Goal: Transaction & Acquisition: Purchase product/service

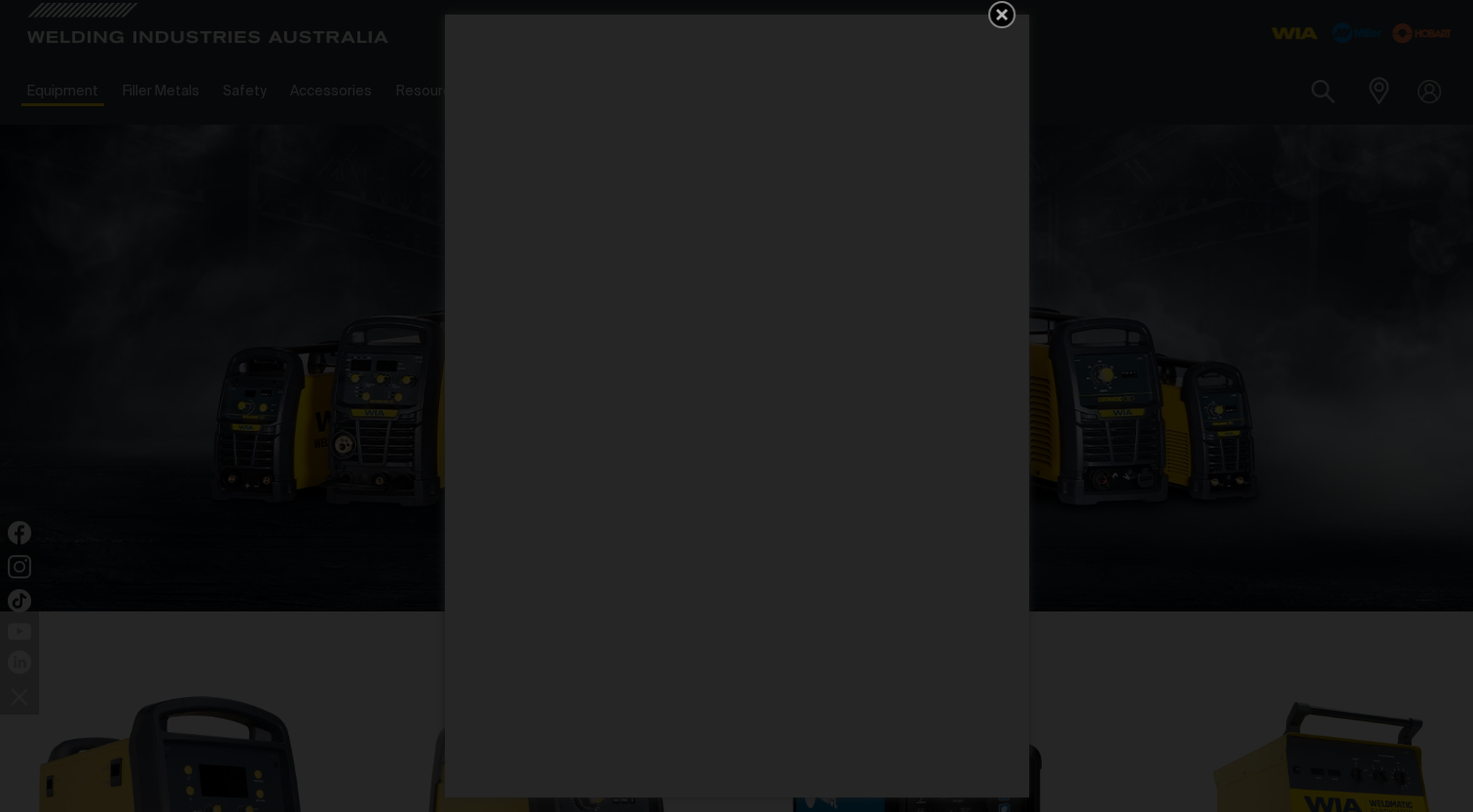
click at [1001, 17] on icon "Get 5 WIA Welding Guides Free!" at bounding box center [1002, 15] width 12 height 12
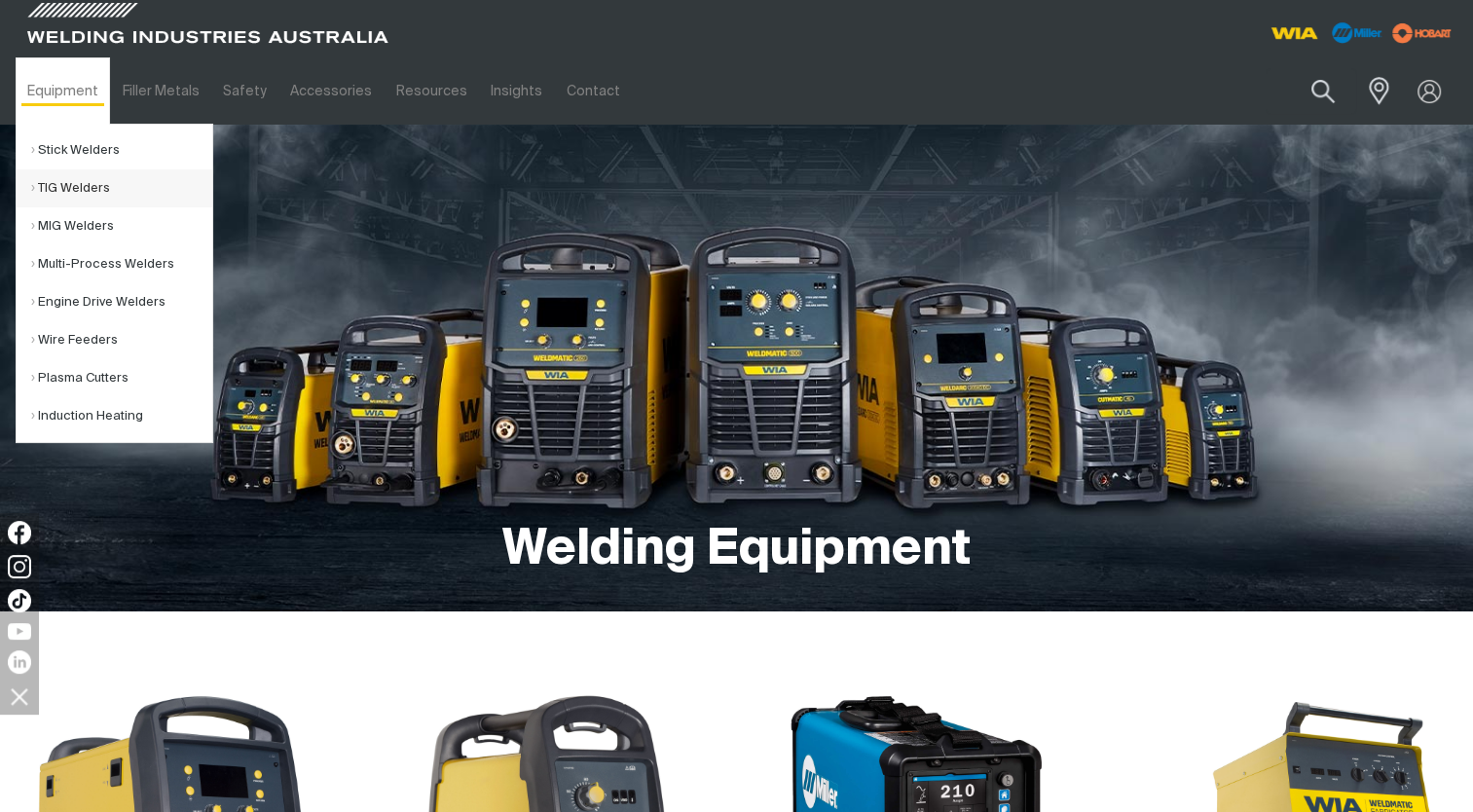
click at [56, 186] on link "TIG Welders" at bounding box center [122, 188] width 182 height 38
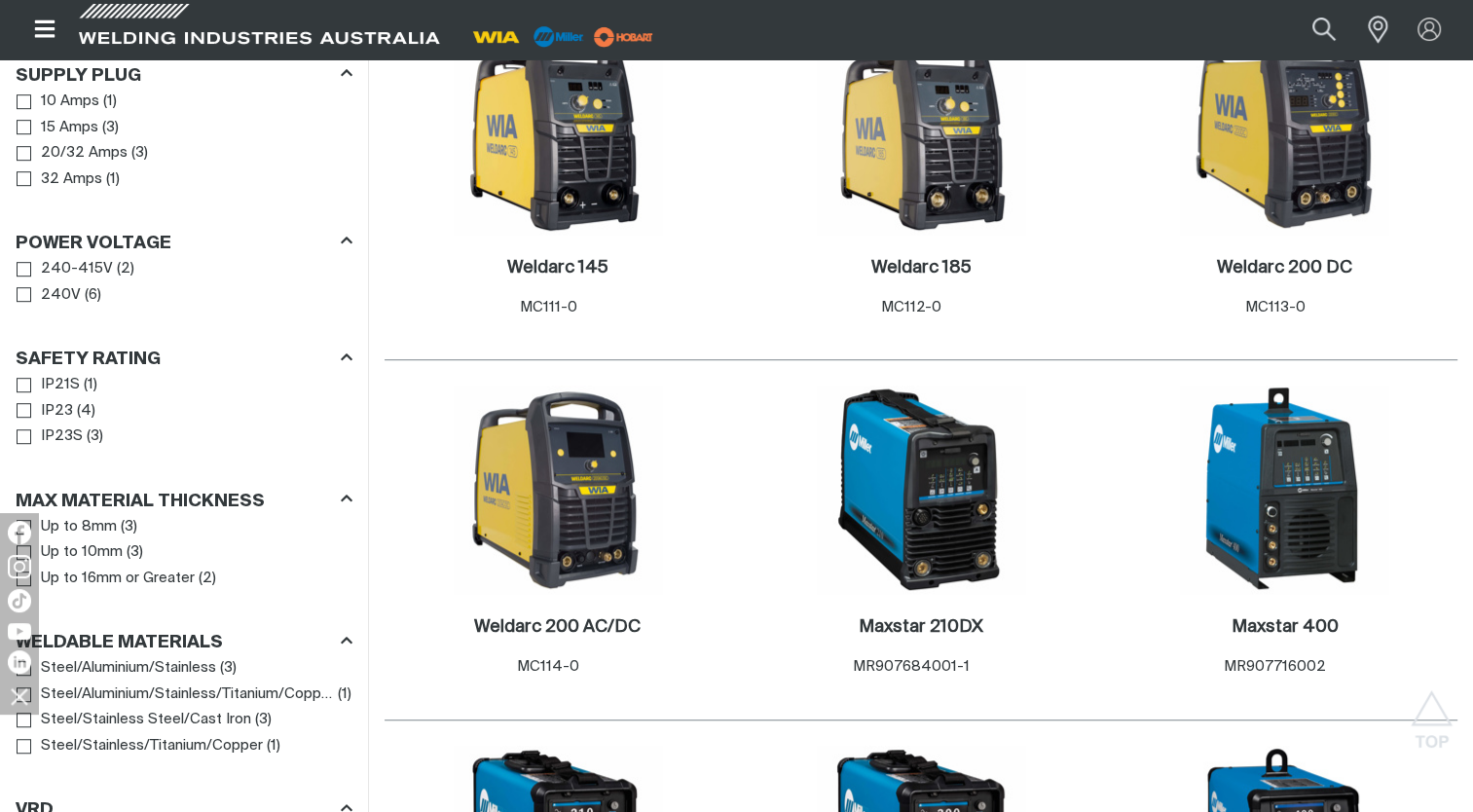
scroll to position [1071, 0]
click at [514, 512] on img at bounding box center [557, 488] width 208 height 208
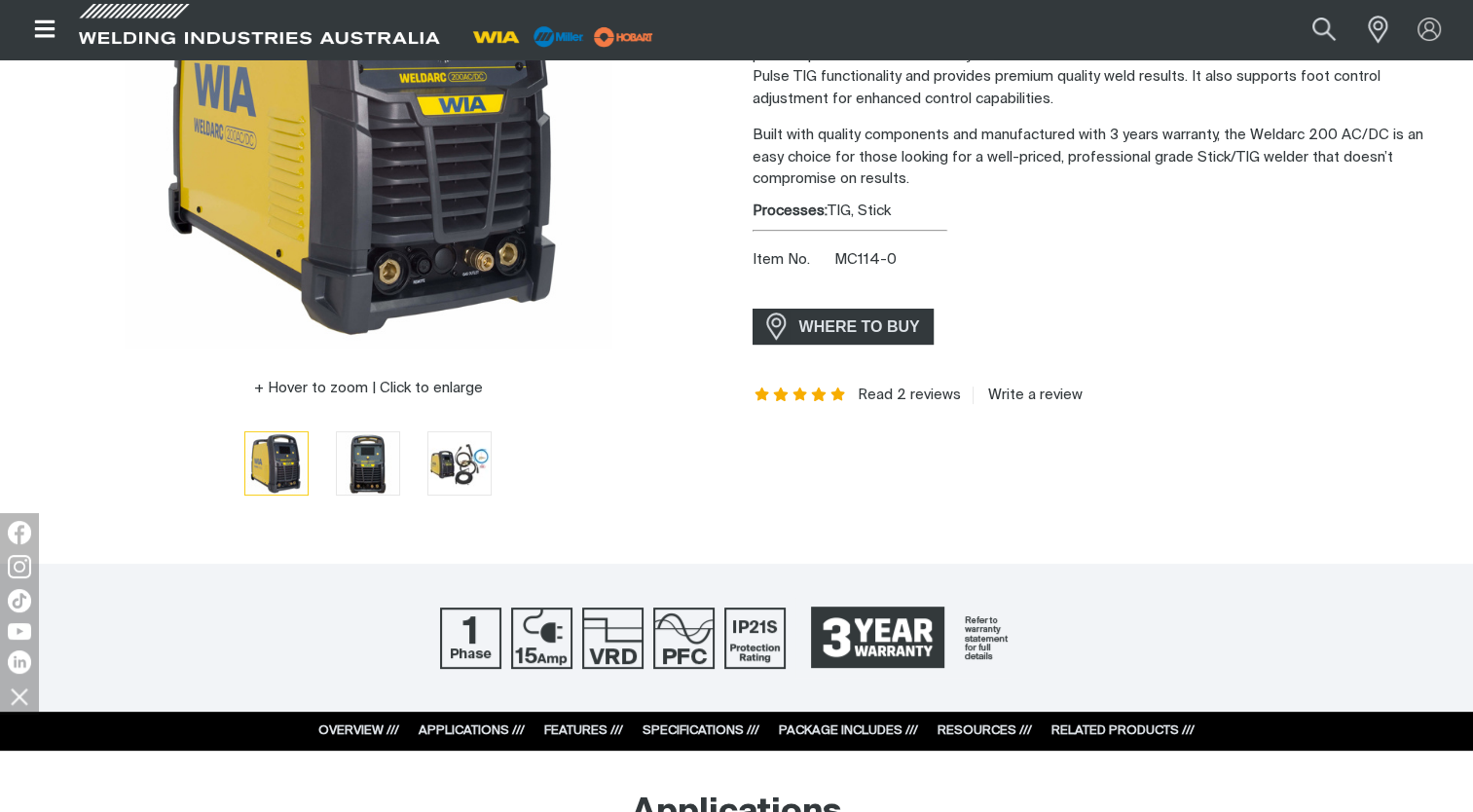
scroll to position [389, 0]
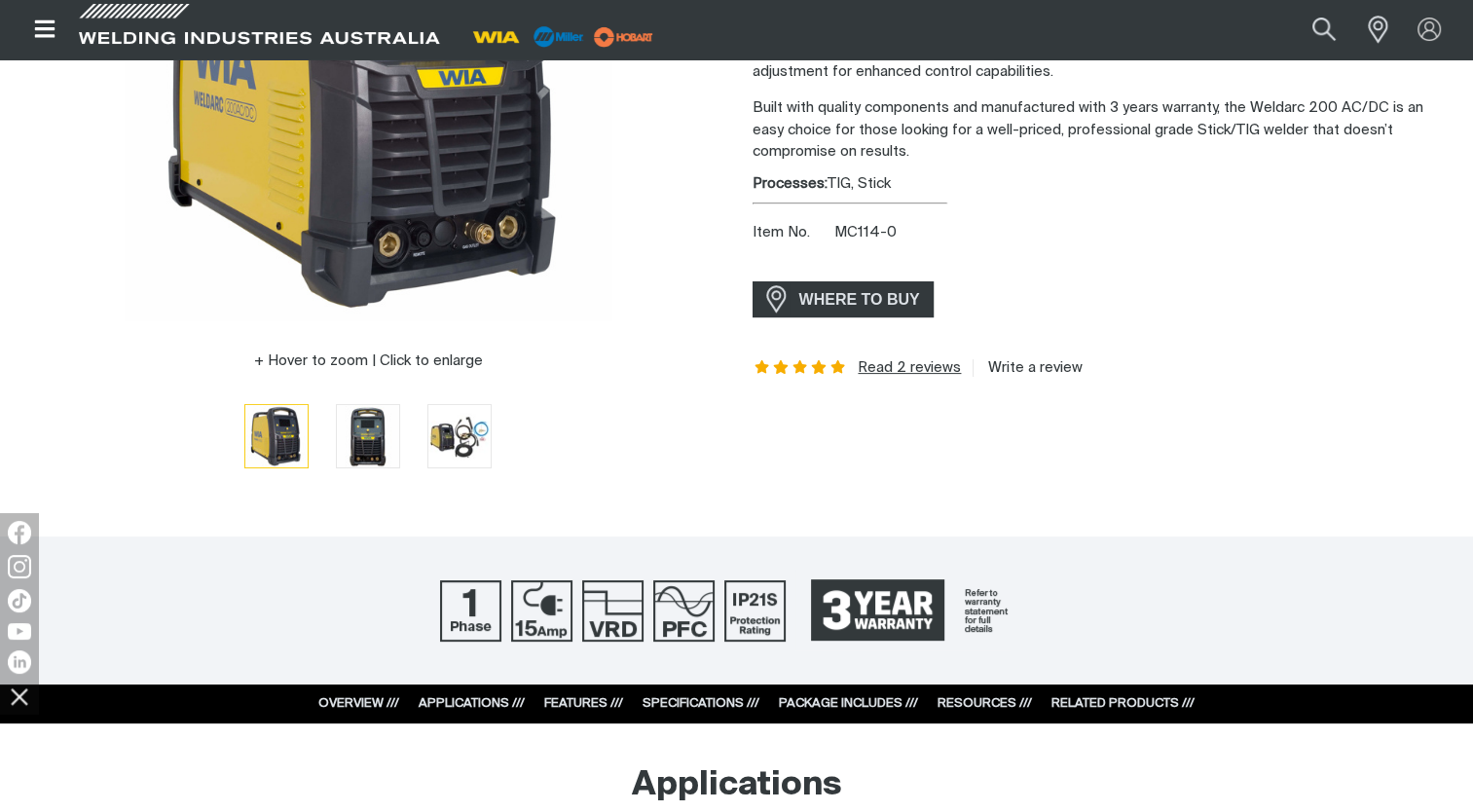
click at [890, 366] on link "Read 2 reviews" at bounding box center [910, 368] width 103 height 18
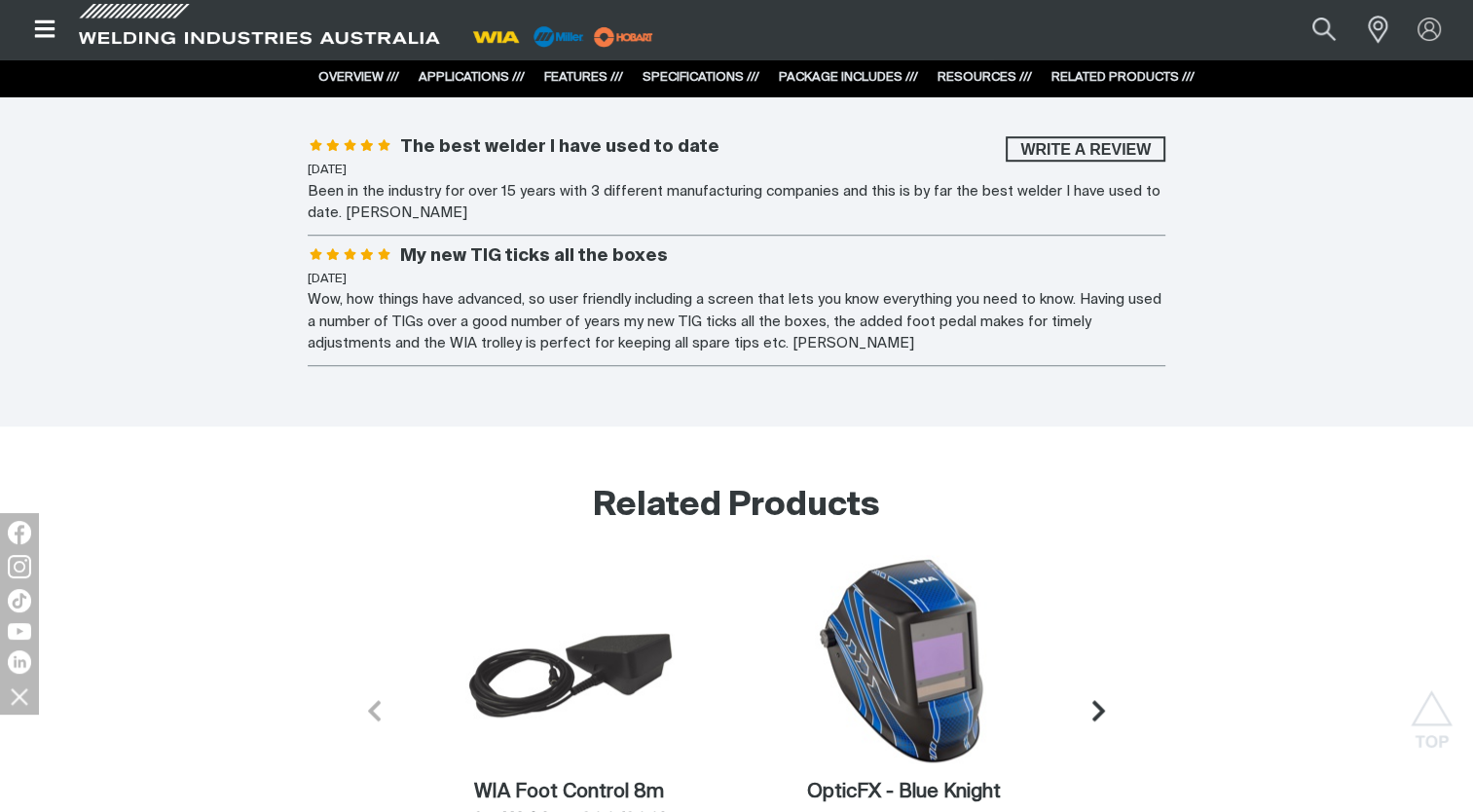
scroll to position [8598, 0]
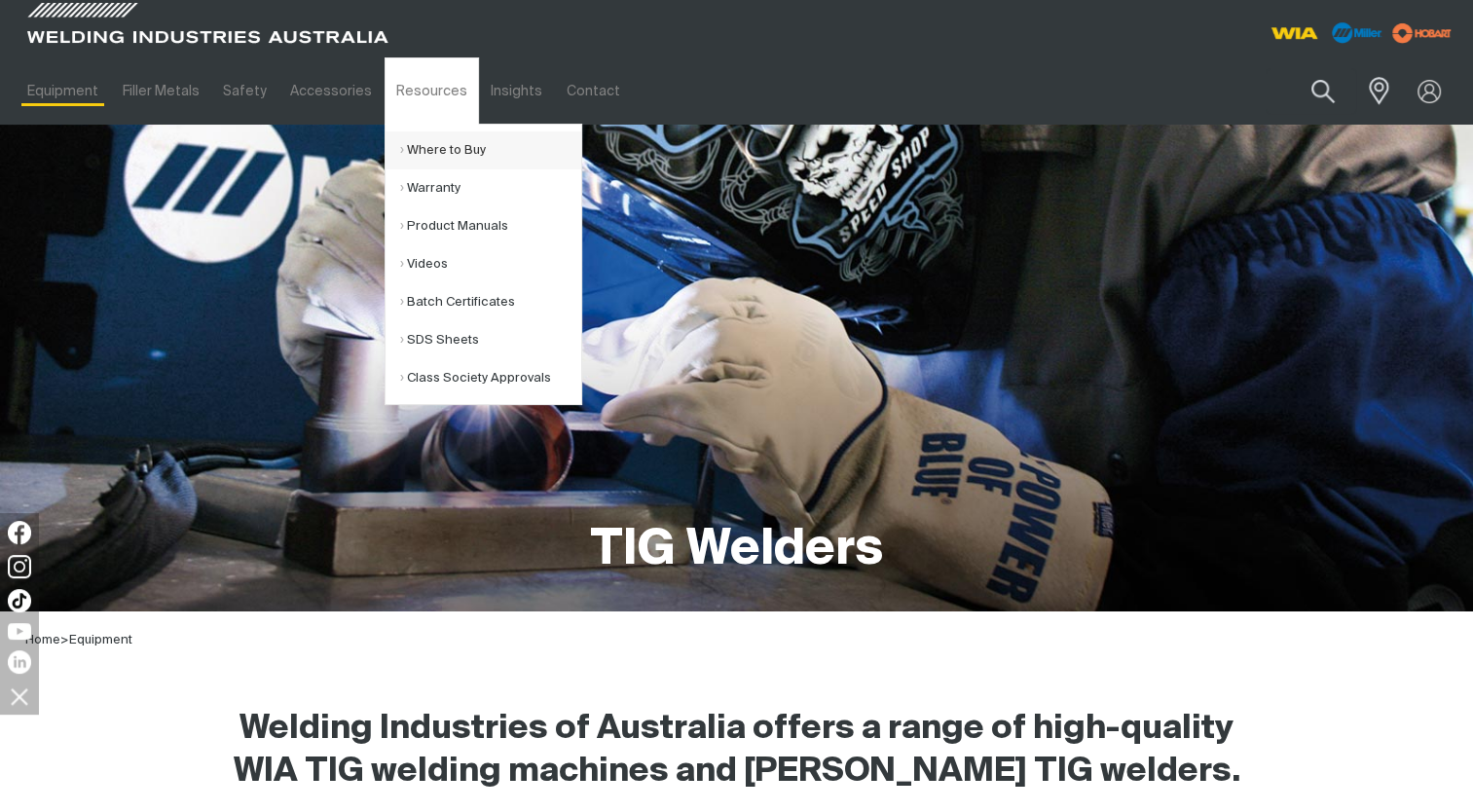
click at [421, 142] on link "Where to Buy" at bounding box center [491, 150] width 182 height 38
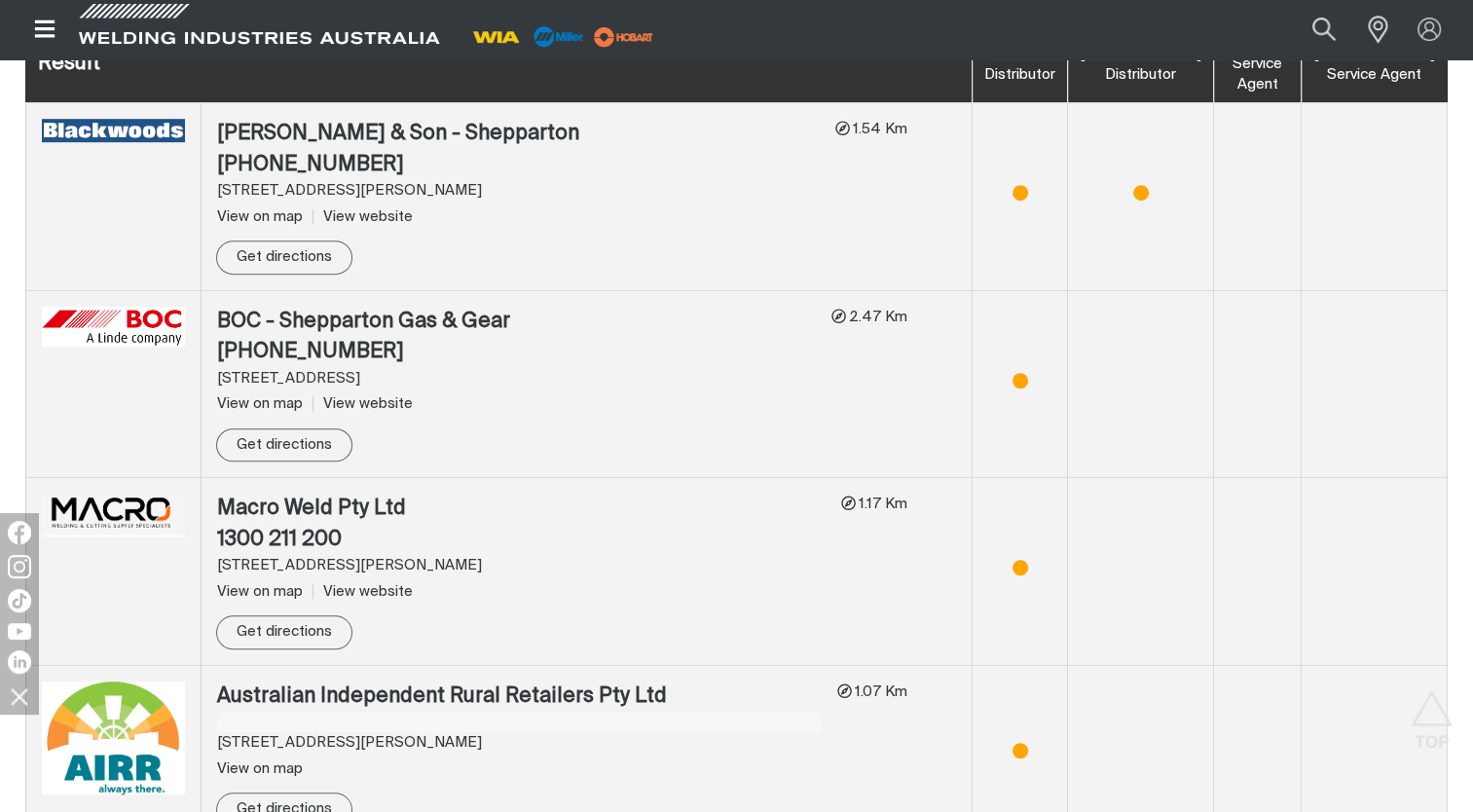
scroll to position [1071, 0]
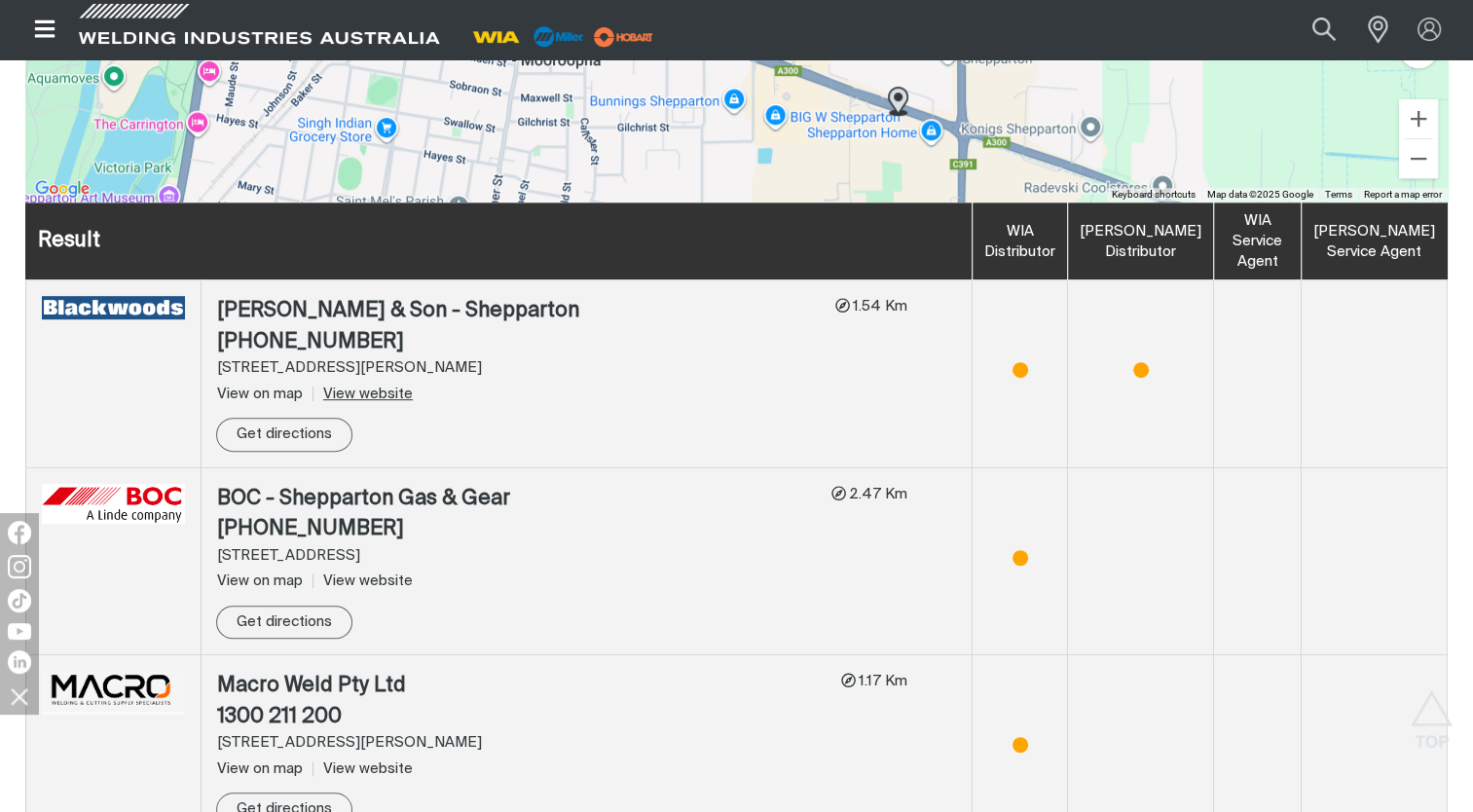
click at [374, 394] on link "View website" at bounding box center [362, 393] width 101 height 15
